Goal: Transaction & Acquisition: Purchase product/service

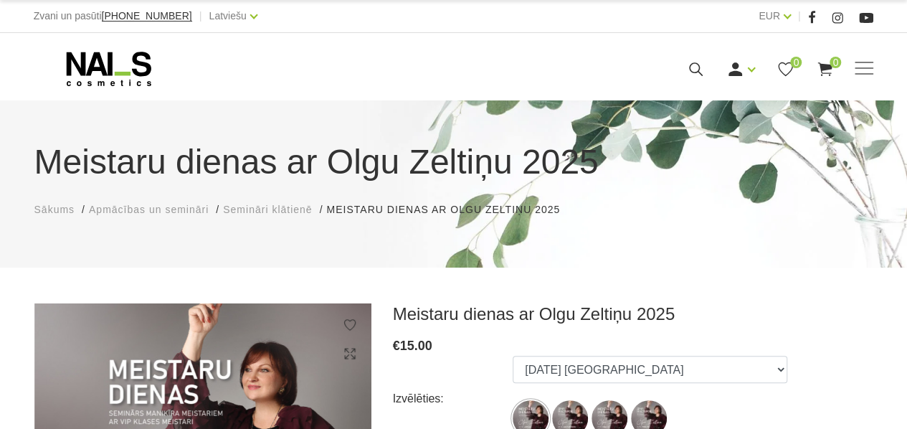
click at [491, 262] on div "Meistaru dienas ar Olgu Zeltiņu 2025 Sākums Apmācības un semināri Semināri klāt…" at bounding box center [453, 183] width 907 height 167
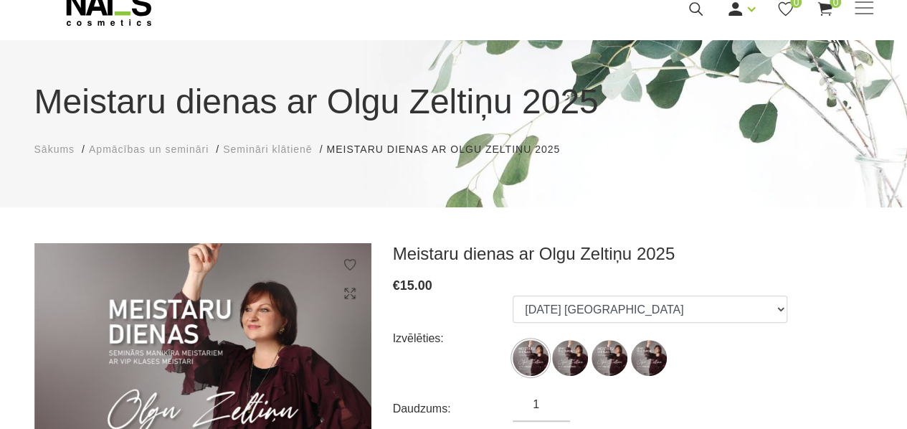
scroll to position [143, 0]
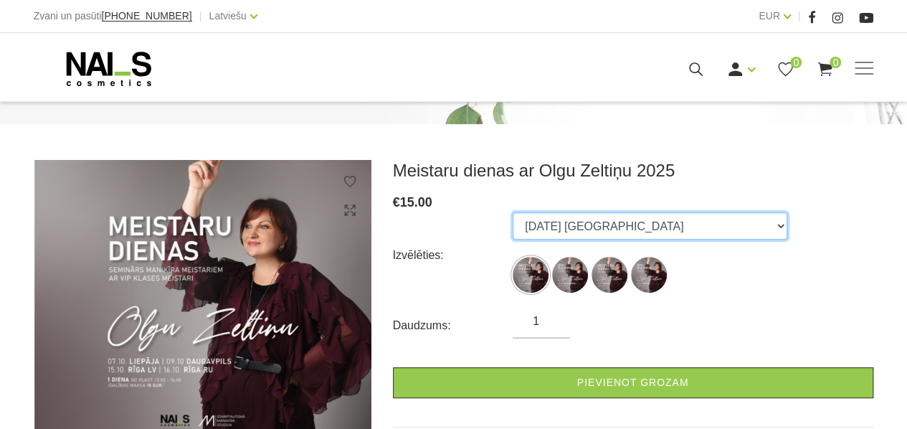
click at [600, 222] on select "[DATE] [GEOGRAPHIC_DATA] [DATE] Daugavpils [DATE] [GEOGRAPHIC_DATA], latviešu v…" at bounding box center [650, 225] width 275 height 27
select select "6558"
click at [513, 212] on select "[DATE] [GEOGRAPHIC_DATA] [DATE] Daugavpils [DATE] [GEOGRAPHIC_DATA], latviešu v…" at bounding box center [650, 225] width 275 height 27
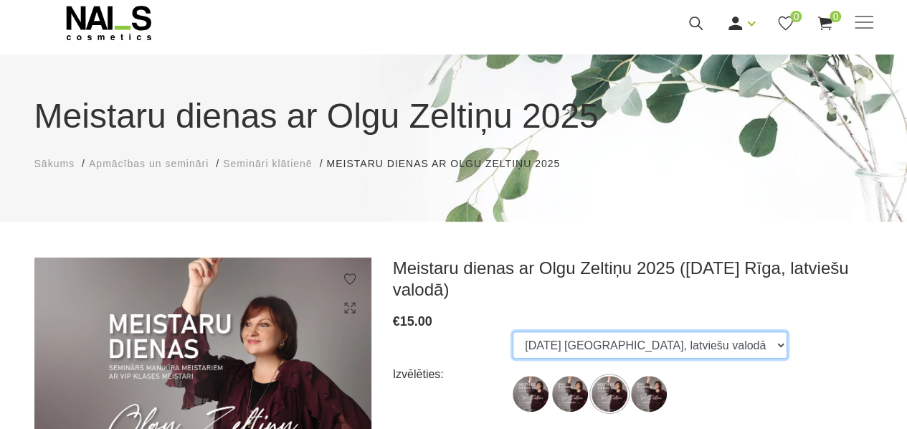
scroll to position [0, 0]
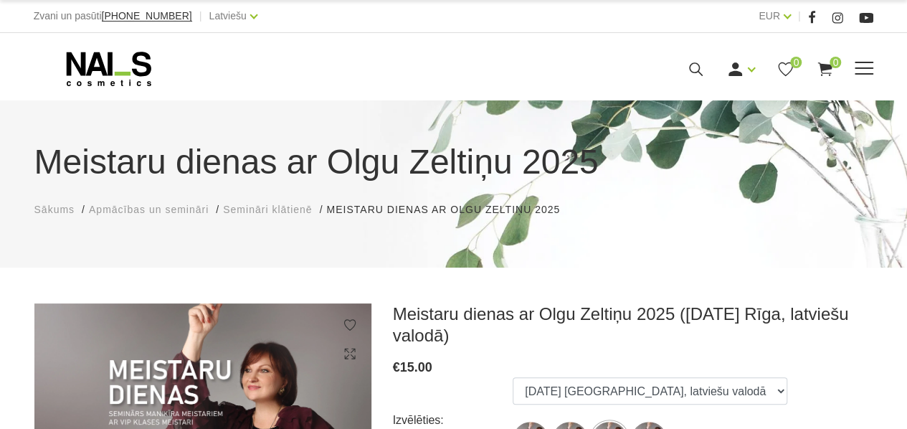
click at [878, 65] on div "Manikīrs Gēllakas Bāzes, topi un praimeri Gēlu sistēmas Dizaina sistēmas Dažādi…" at bounding box center [454, 69] width 862 height 36
click at [869, 69] on span at bounding box center [864, 67] width 19 height 1
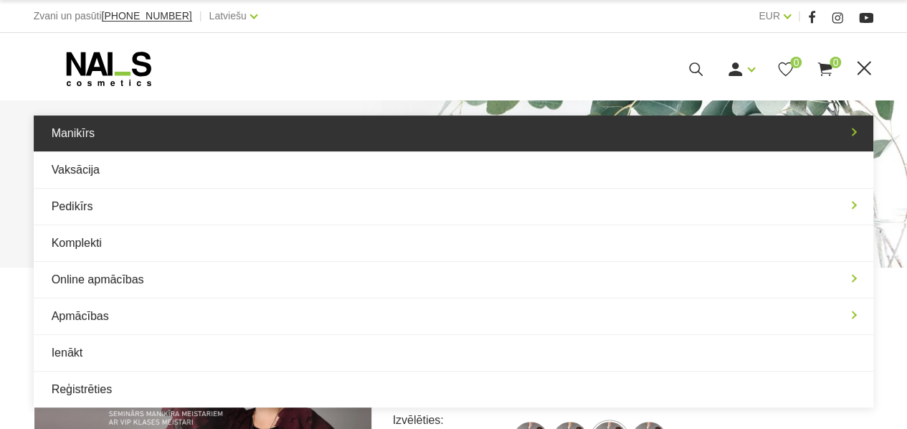
click at [842, 132] on link "Manikīrs" at bounding box center [454, 133] width 841 height 36
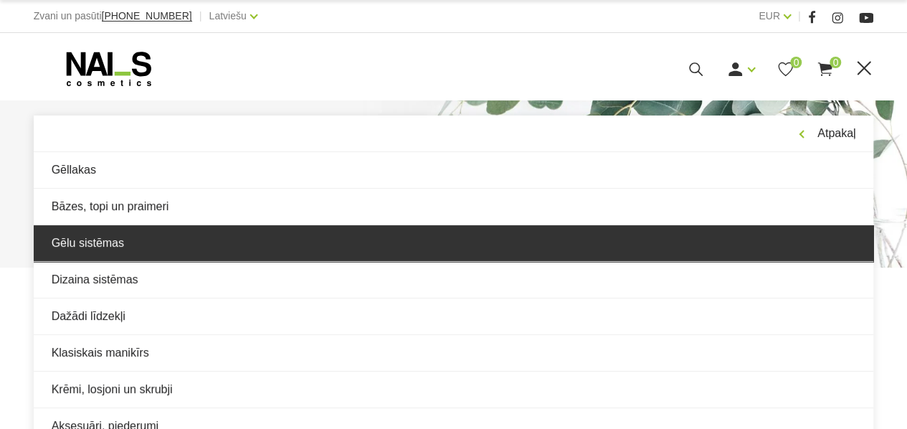
click at [126, 248] on link "Gēlu sistēmas" at bounding box center [454, 243] width 841 height 36
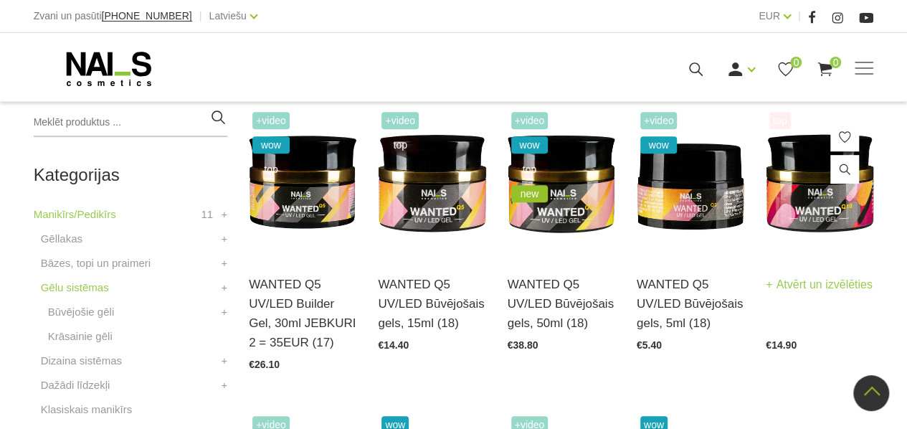
scroll to position [359, 0]
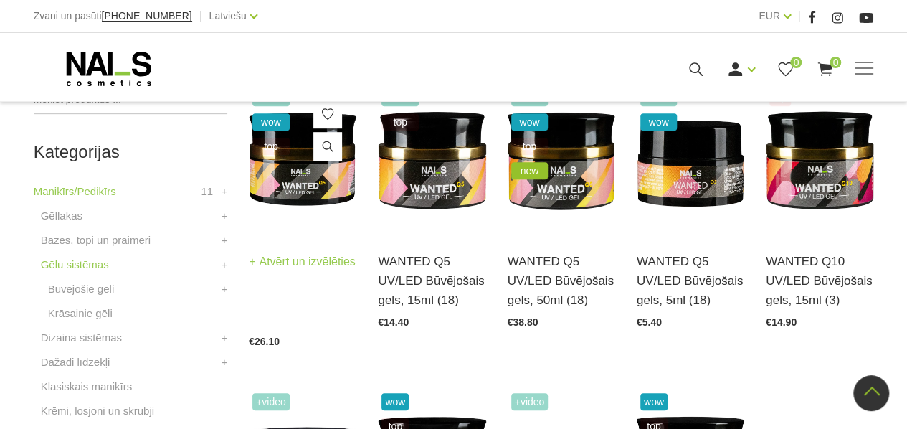
click at [285, 198] on img at bounding box center [303, 159] width 108 height 148
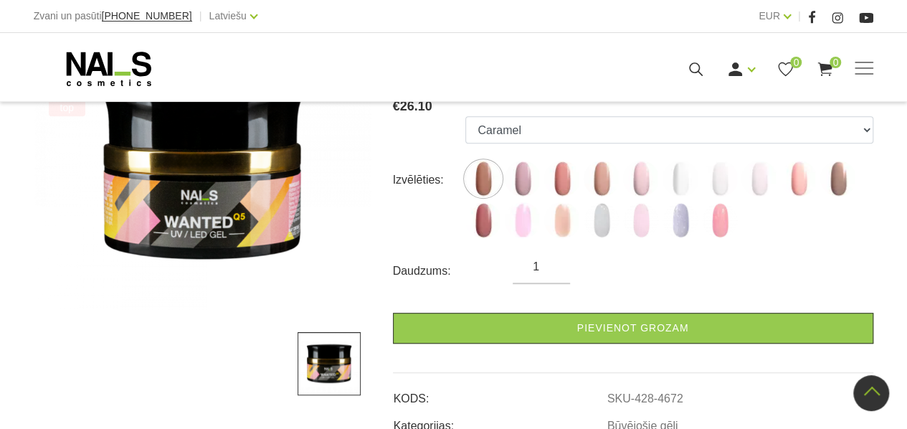
scroll to position [287, 0]
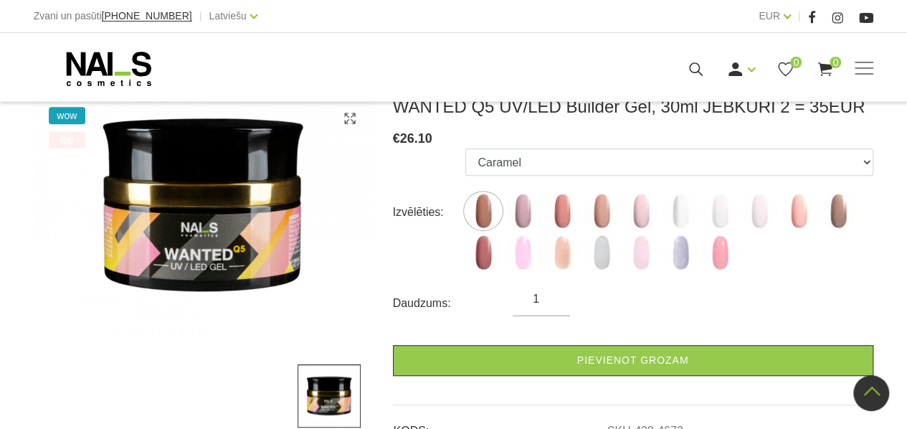
click at [683, 253] on img at bounding box center [681, 253] width 36 height 36
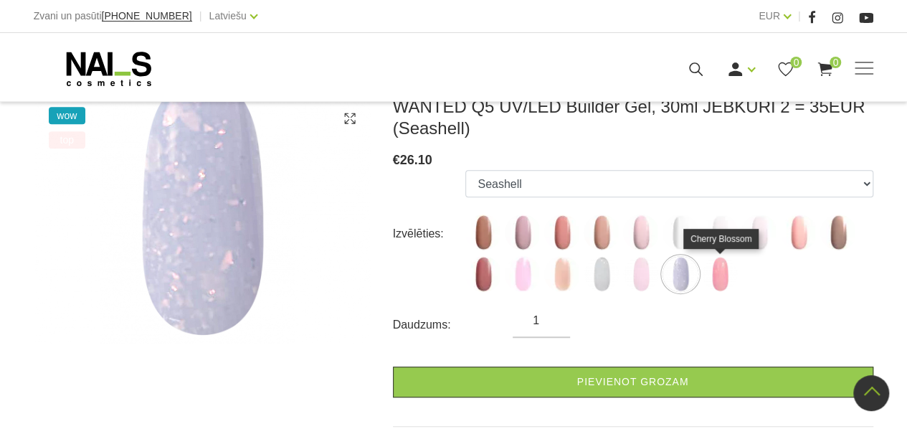
click at [710, 269] on img at bounding box center [720, 274] width 36 height 36
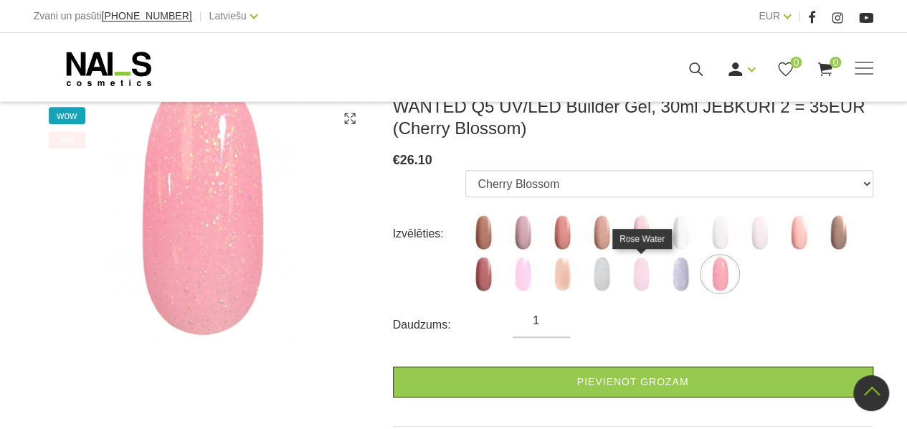
click at [634, 275] on img at bounding box center [641, 274] width 36 height 36
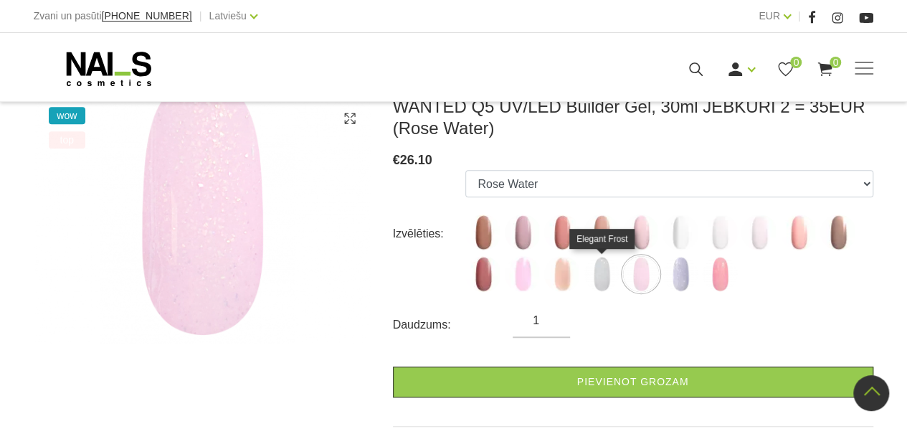
click at [600, 282] on img at bounding box center [602, 274] width 36 height 36
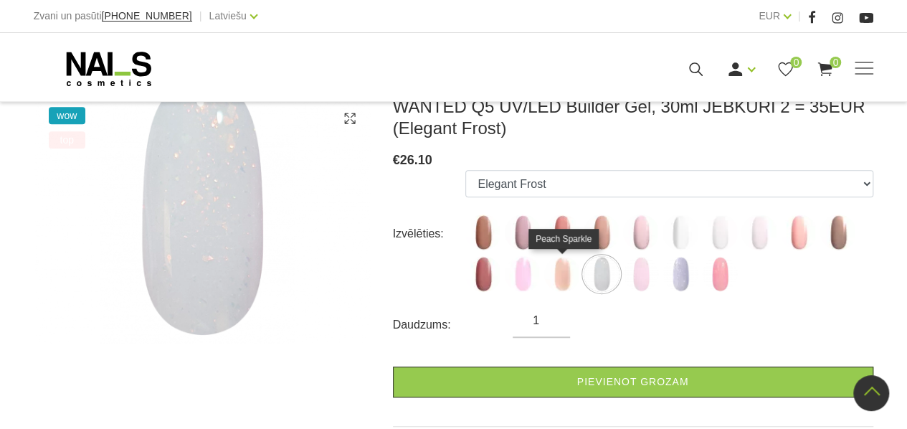
click at [562, 275] on img at bounding box center [562, 274] width 36 height 36
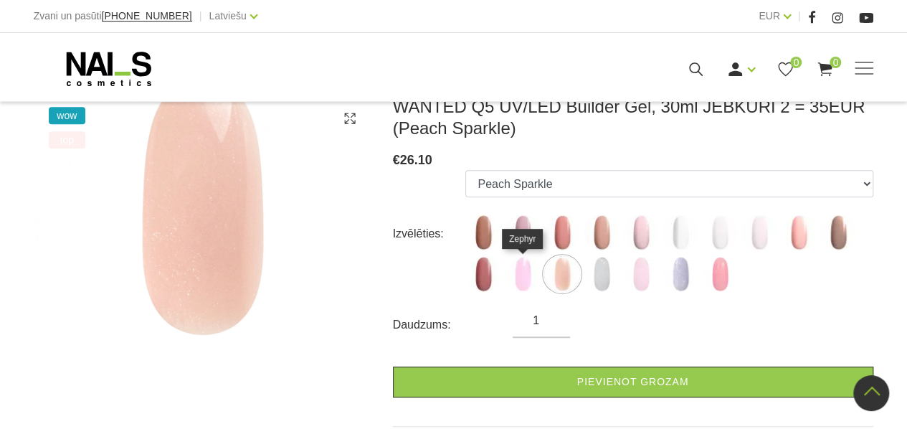
click at [529, 275] on img at bounding box center [523, 274] width 36 height 36
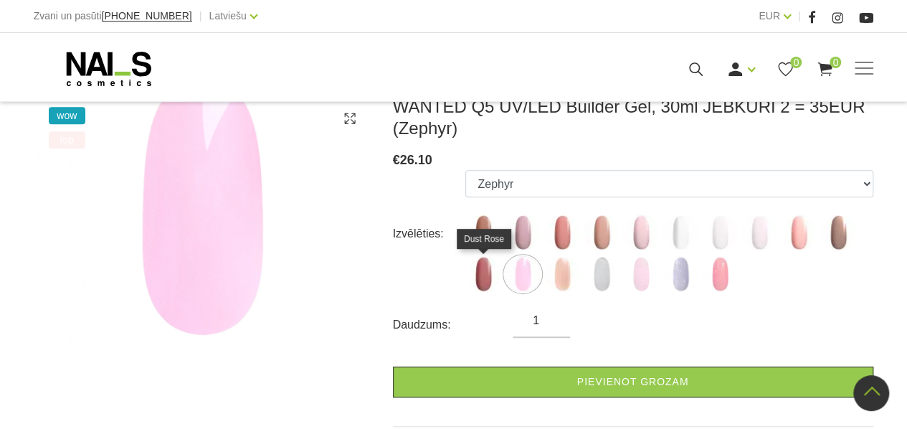
click at [498, 268] on img at bounding box center [483, 274] width 36 height 36
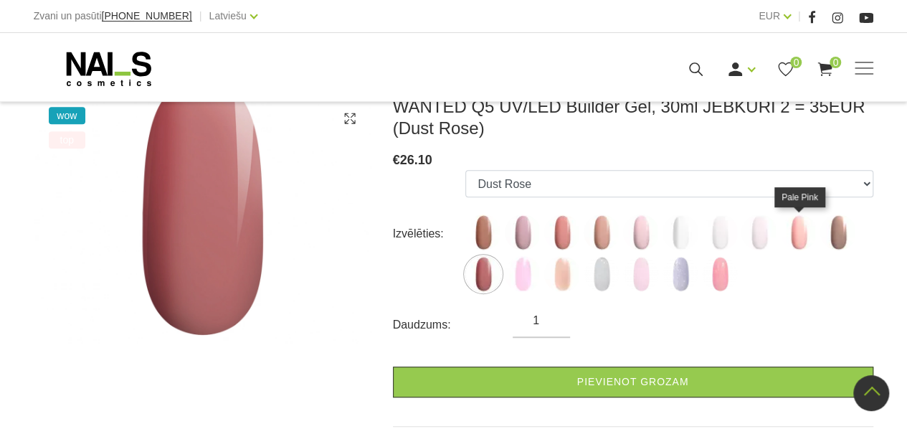
click at [800, 238] on img at bounding box center [799, 232] width 36 height 36
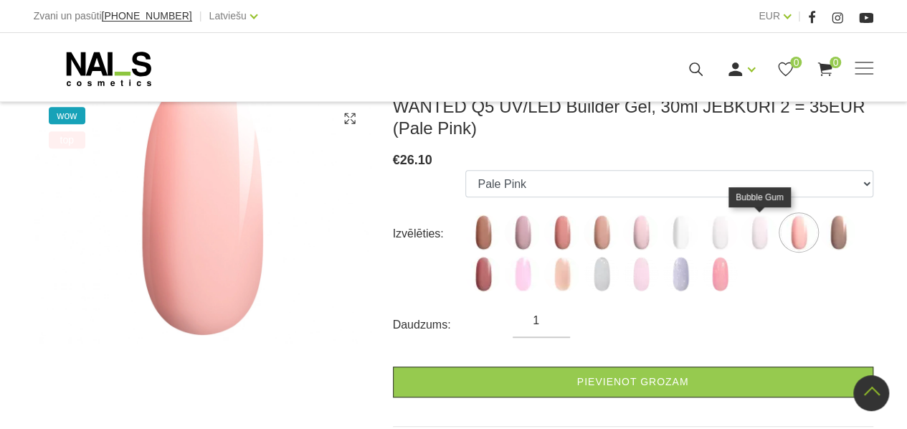
click at [754, 230] on img at bounding box center [760, 232] width 36 height 36
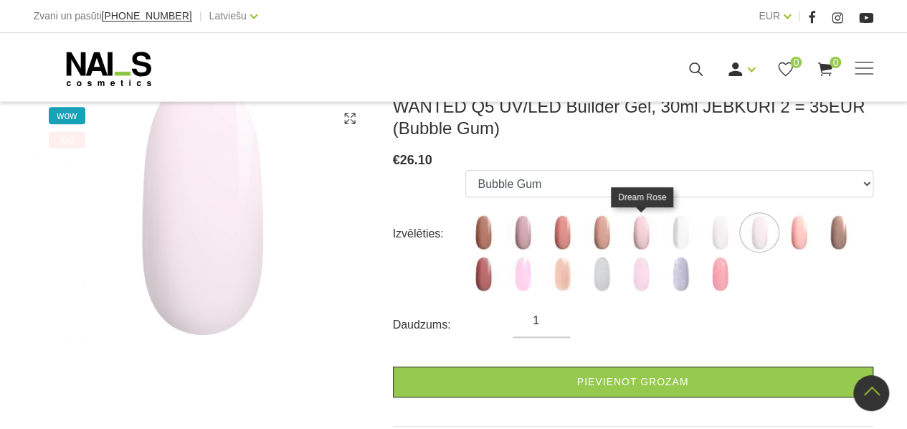
click at [634, 236] on img at bounding box center [641, 232] width 36 height 36
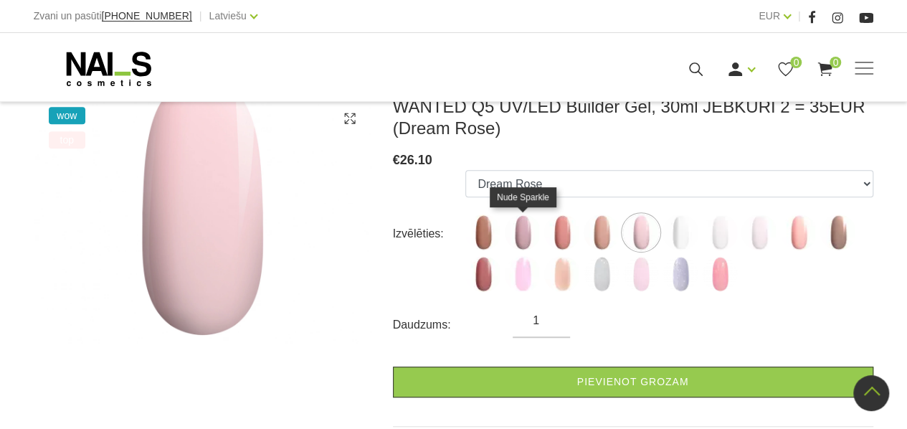
click at [528, 243] on img at bounding box center [523, 232] width 36 height 36
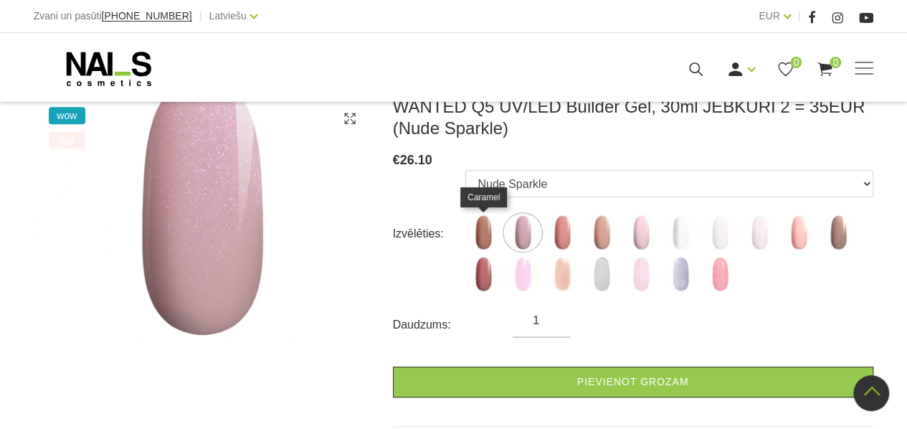
click at [485, 230] on img at bounding box center [483, 232] width 36 height 36
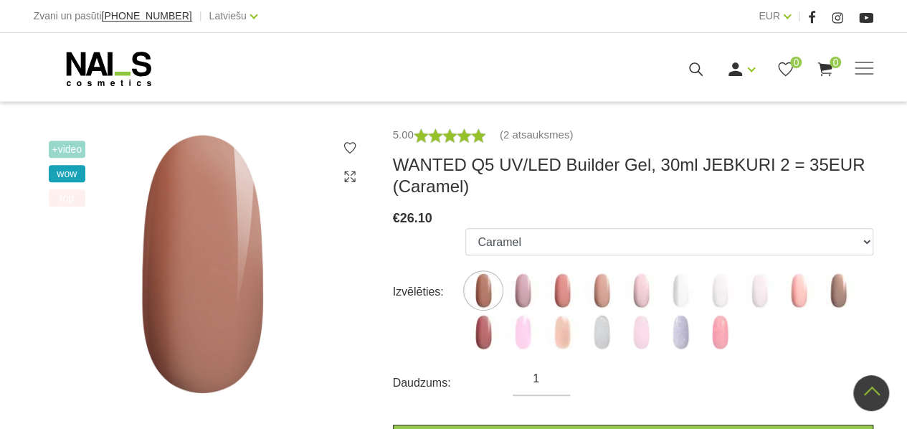
scroll to position [215, 0]
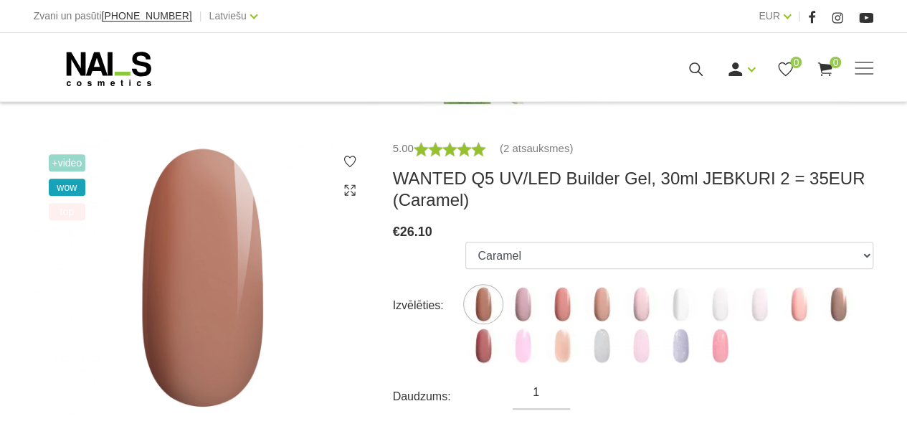
click at [561, 282] on ul "Caramel Nude Sparkle Mood Macchiato Dream Rose Premium Clear Pastel Porcelain B…" at bounding box center [668, 306] width 407 height 128
click at [560, 301] on img at bounding box center [562, 304] width 36 height 36
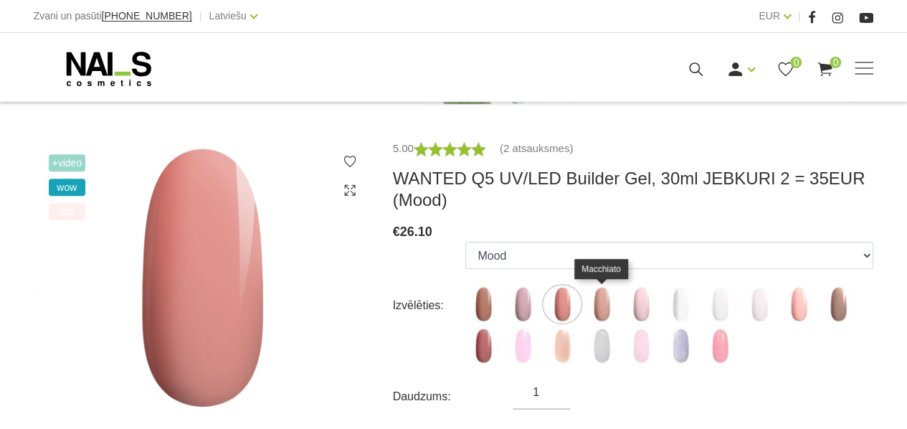
click at [605, 303] on img at bounding box center [602, 304] width 36 height 36
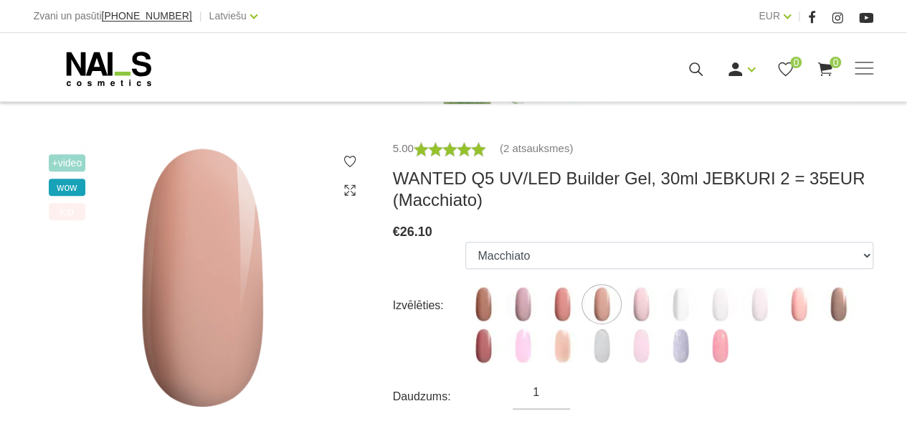
scroll to position [287, 0]
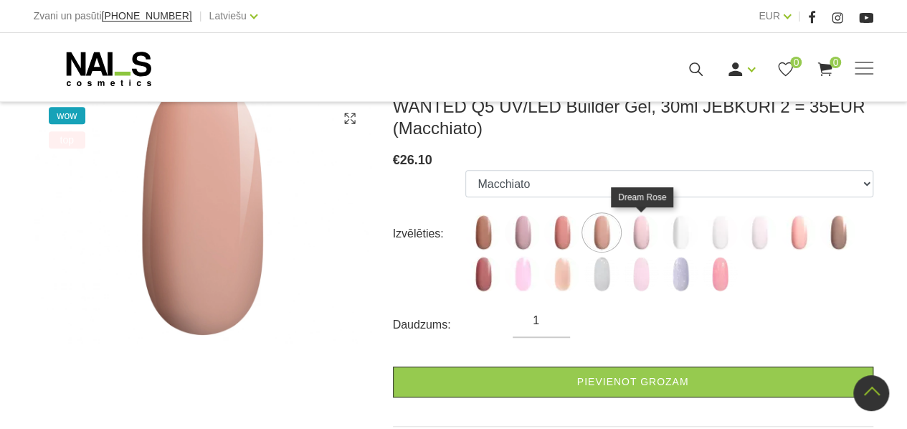
click at [655, 235] on img at bounding box center [641, 232] width 36 height 36
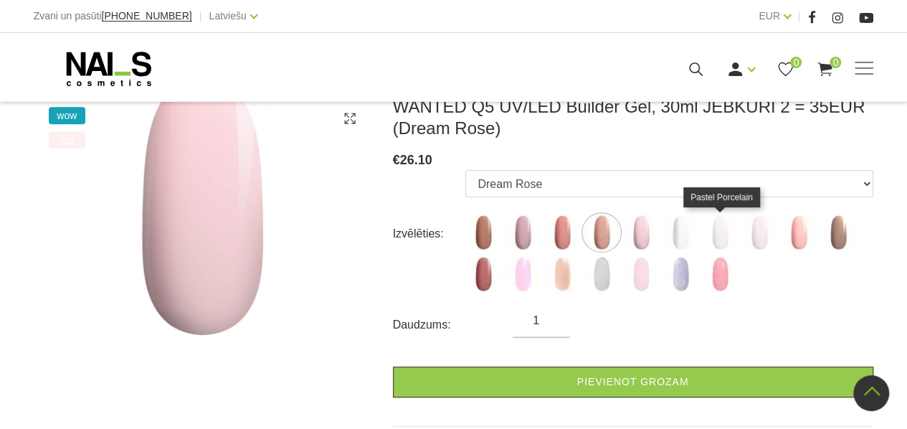
click at [723, 241] on img at bounding box center [720, 232] width 36 height 36
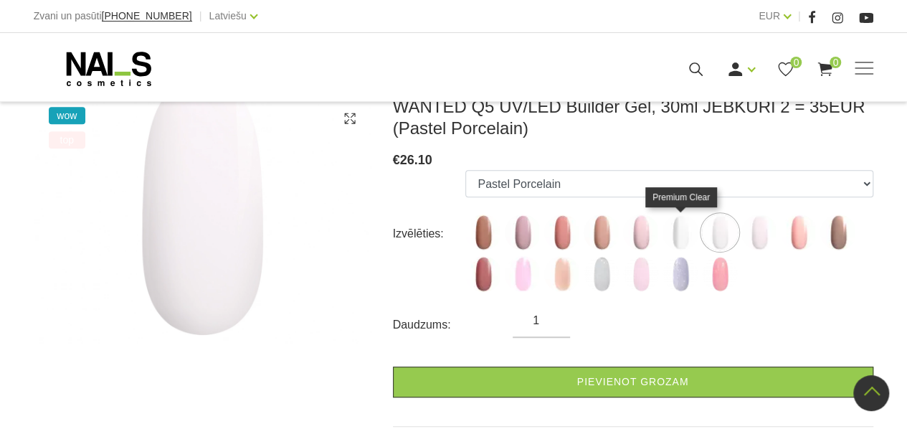
click at [683, 239] on img at bounding box center [681, 232] width 36 height 36
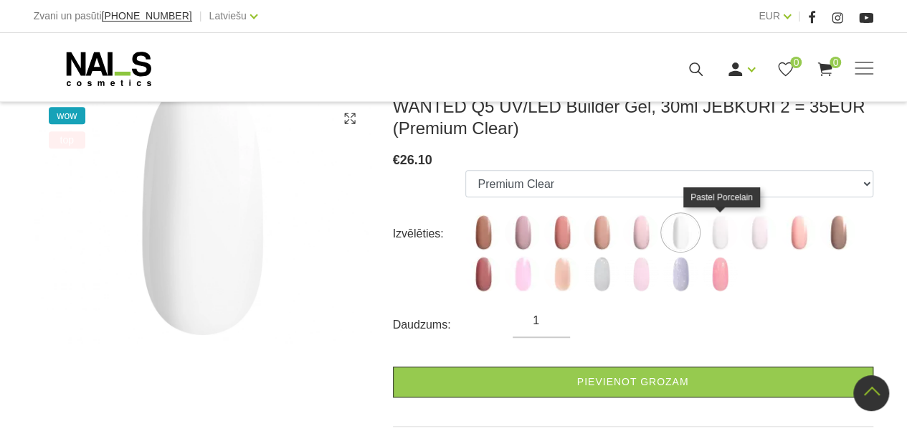
click at [720, 242] on img at bounding box center [720, 232] width 36 height 36
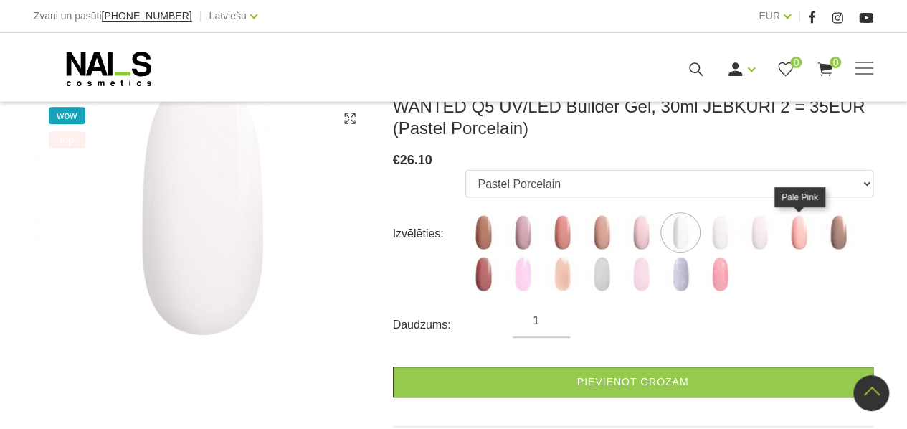
click at [786, 241] on img at bounding box center [799, 232] width 36 height 36
select select "6142"
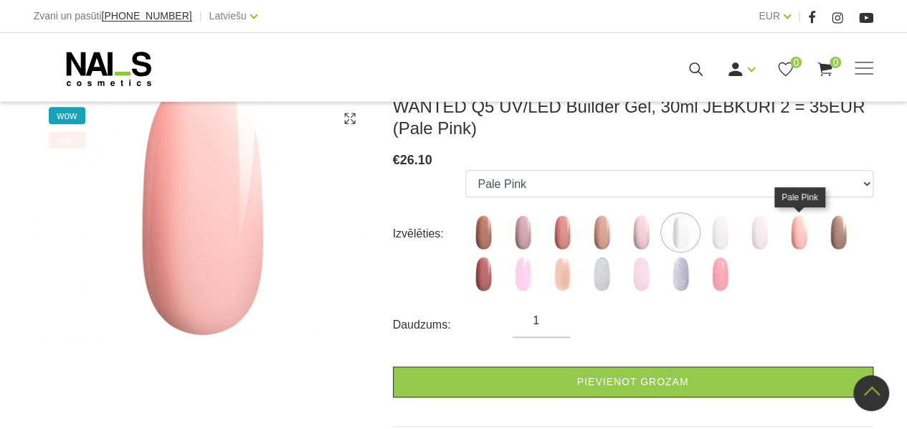
click at [793, 232] on img at bounding box center [799, 232] width 36 height 36
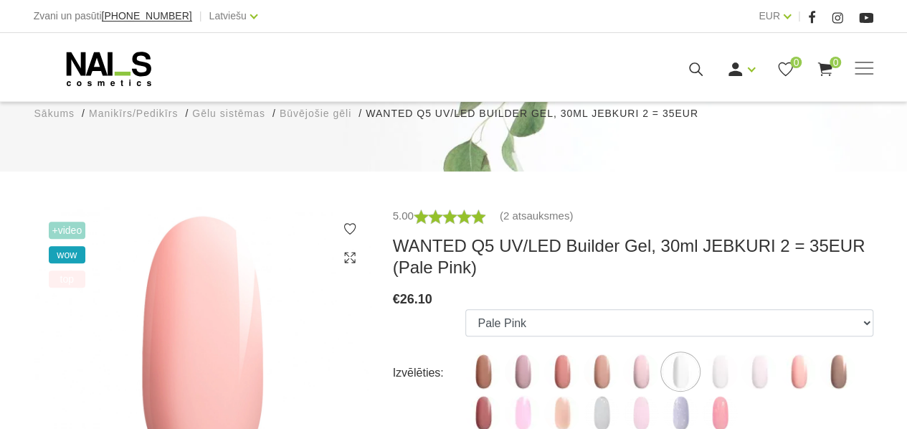
scroll to position [215, 0]
